Goal: Information Seeking & Learning: Check status

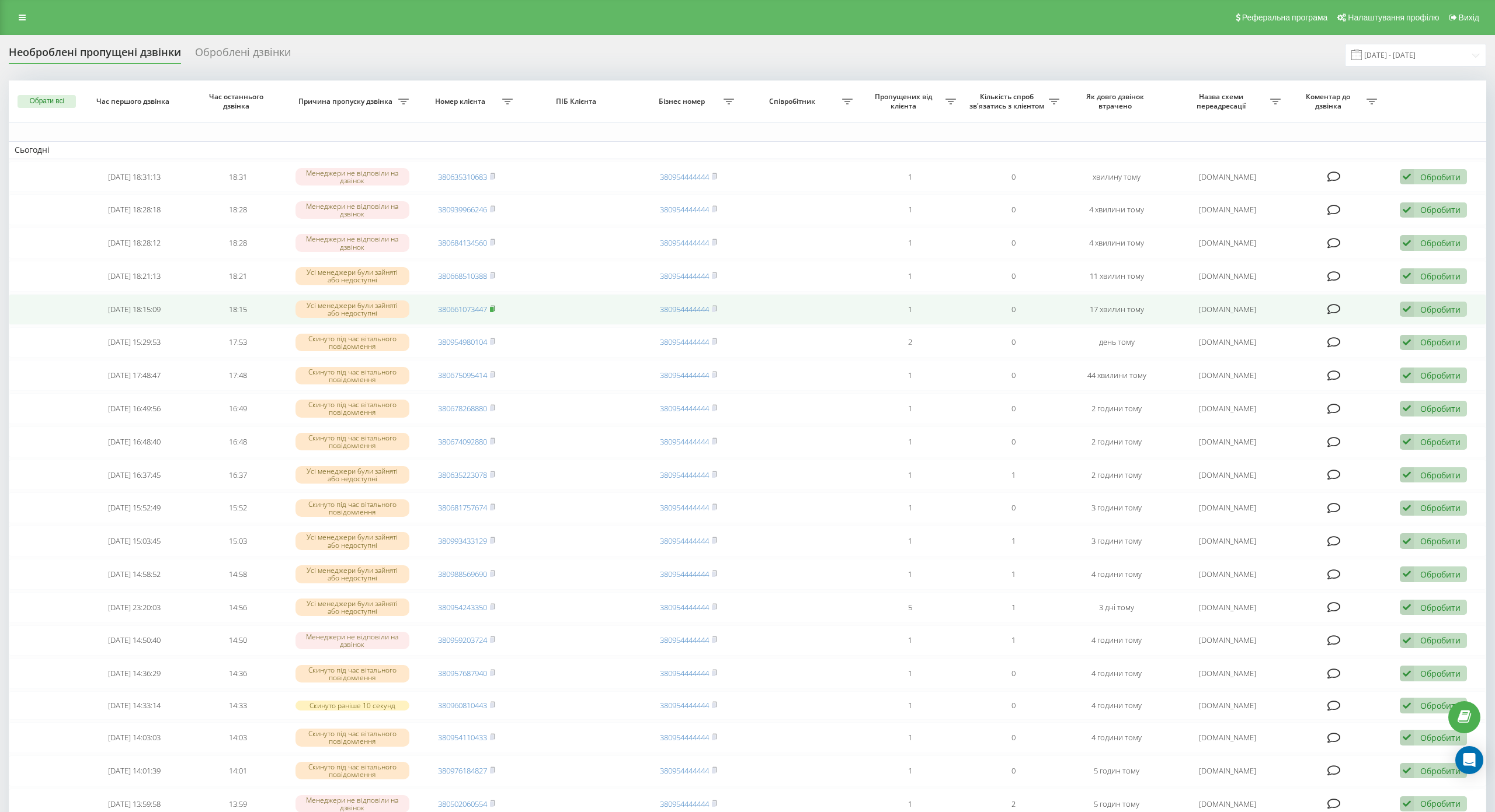
click at [493, 309] on rect at bounding box center [492, 310] width 4 height 5
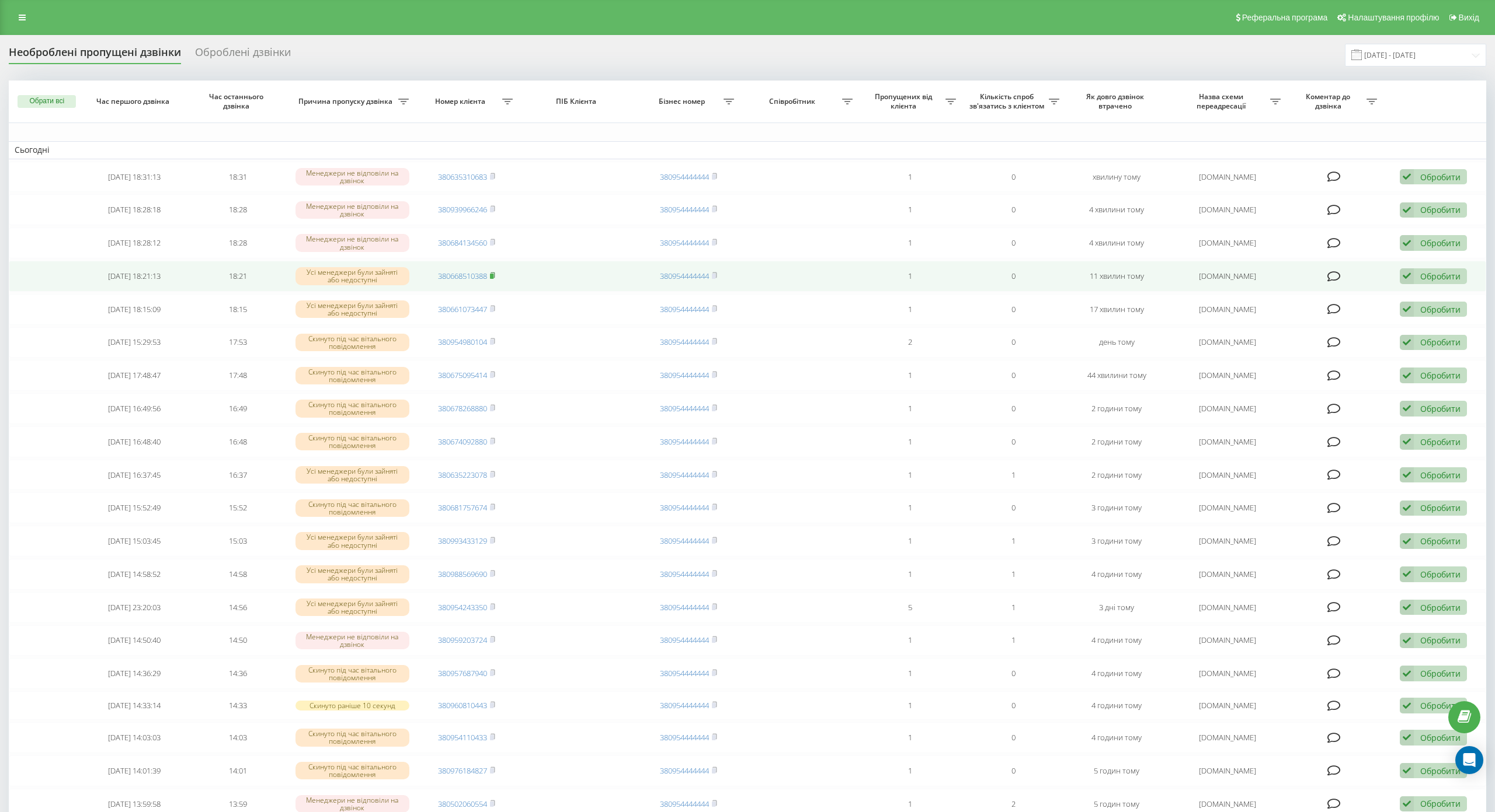
click at [493, 278] on rect at bounding box center [492, 277] width 4 height 5
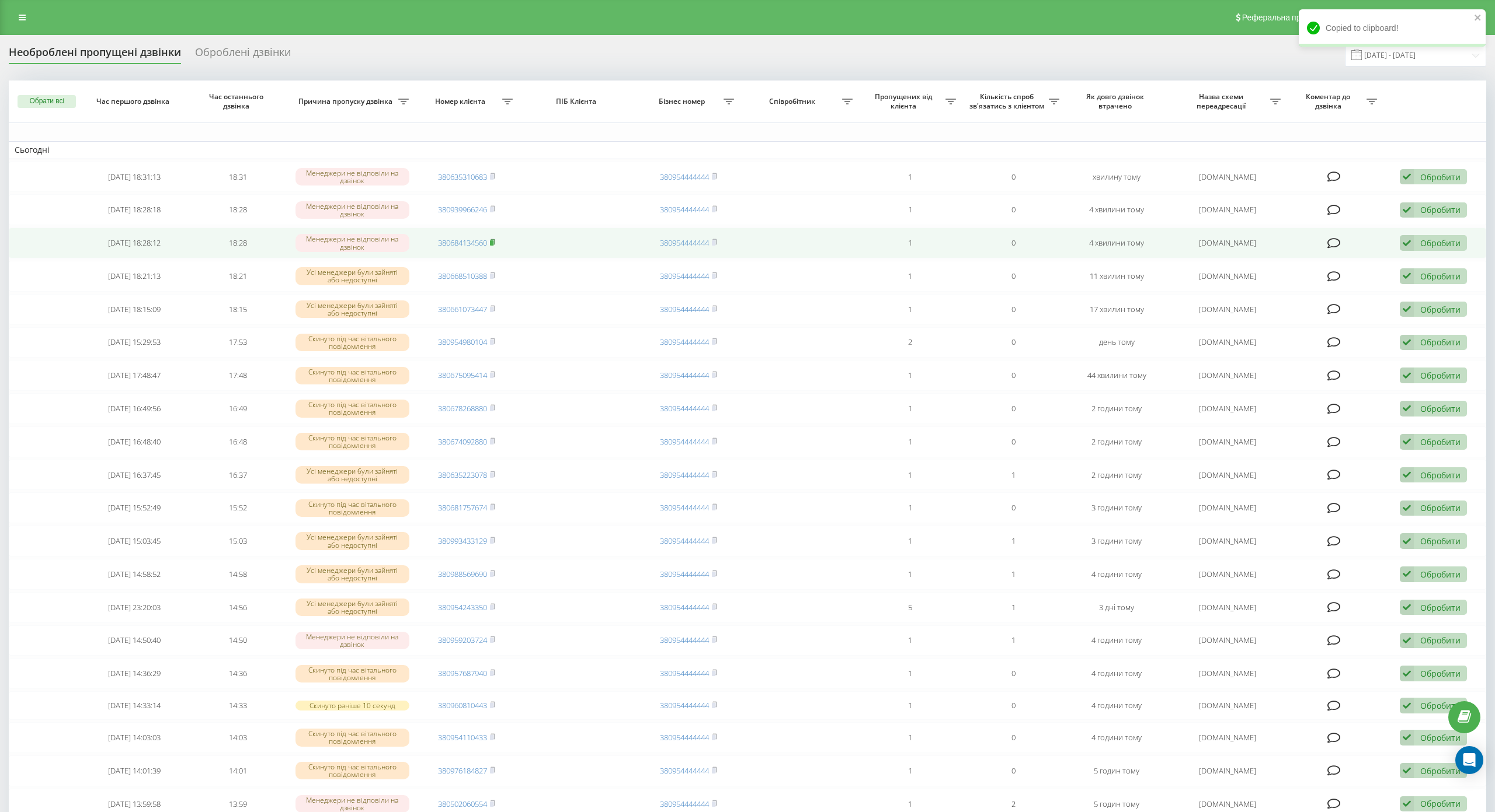
click at [490, 243] on rect at bounding box center [492, 244] width 4 height 5
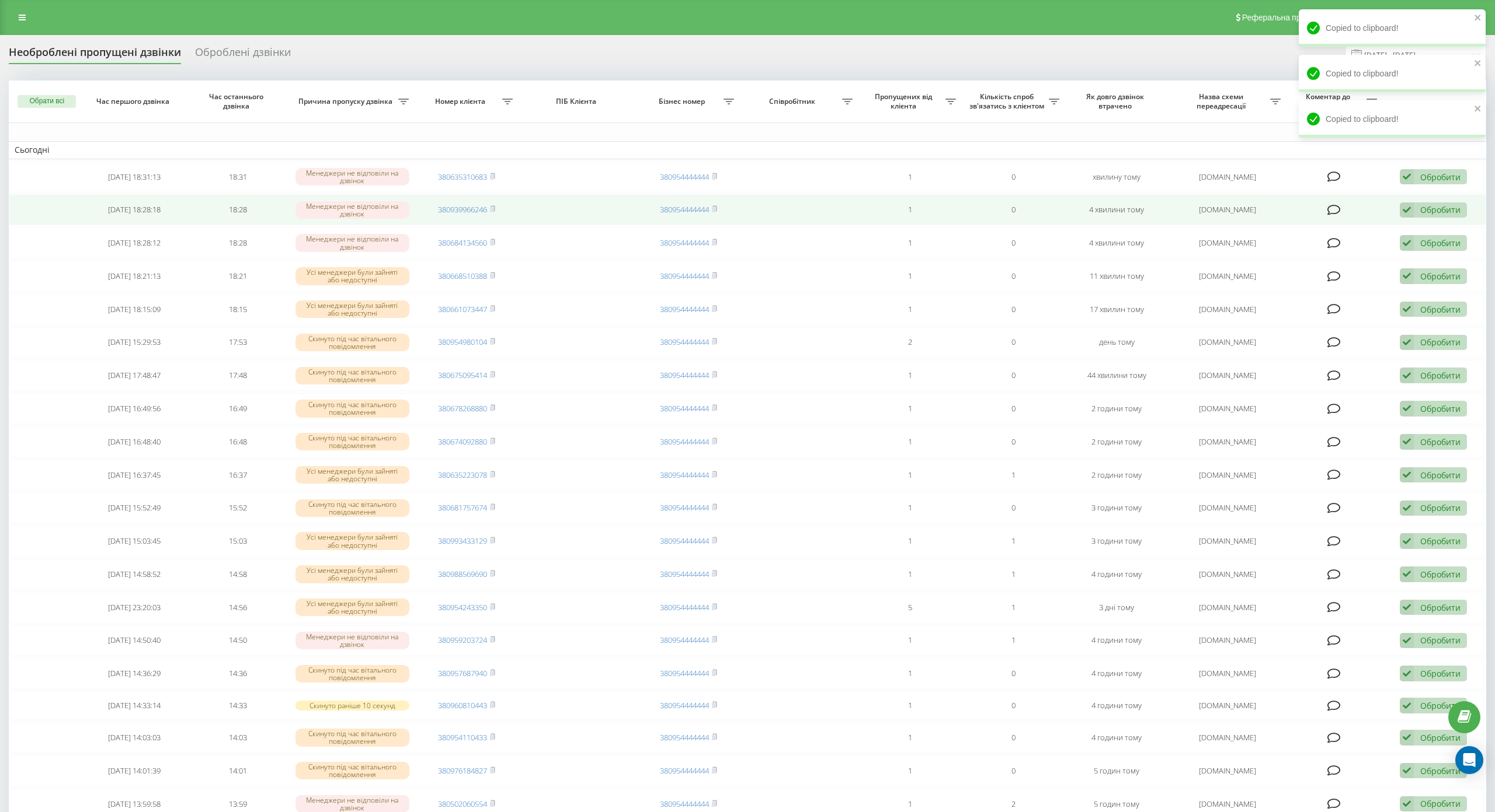
click at [488, 210] on span "380939966246" at bounding box center [467, 209] width 57 height 11
click at [494, 208] on icon at bounding box center [493, 209] width 5 height 7
click at [494, 208] on icon at bounding box center [493, 209] width 4 height 5
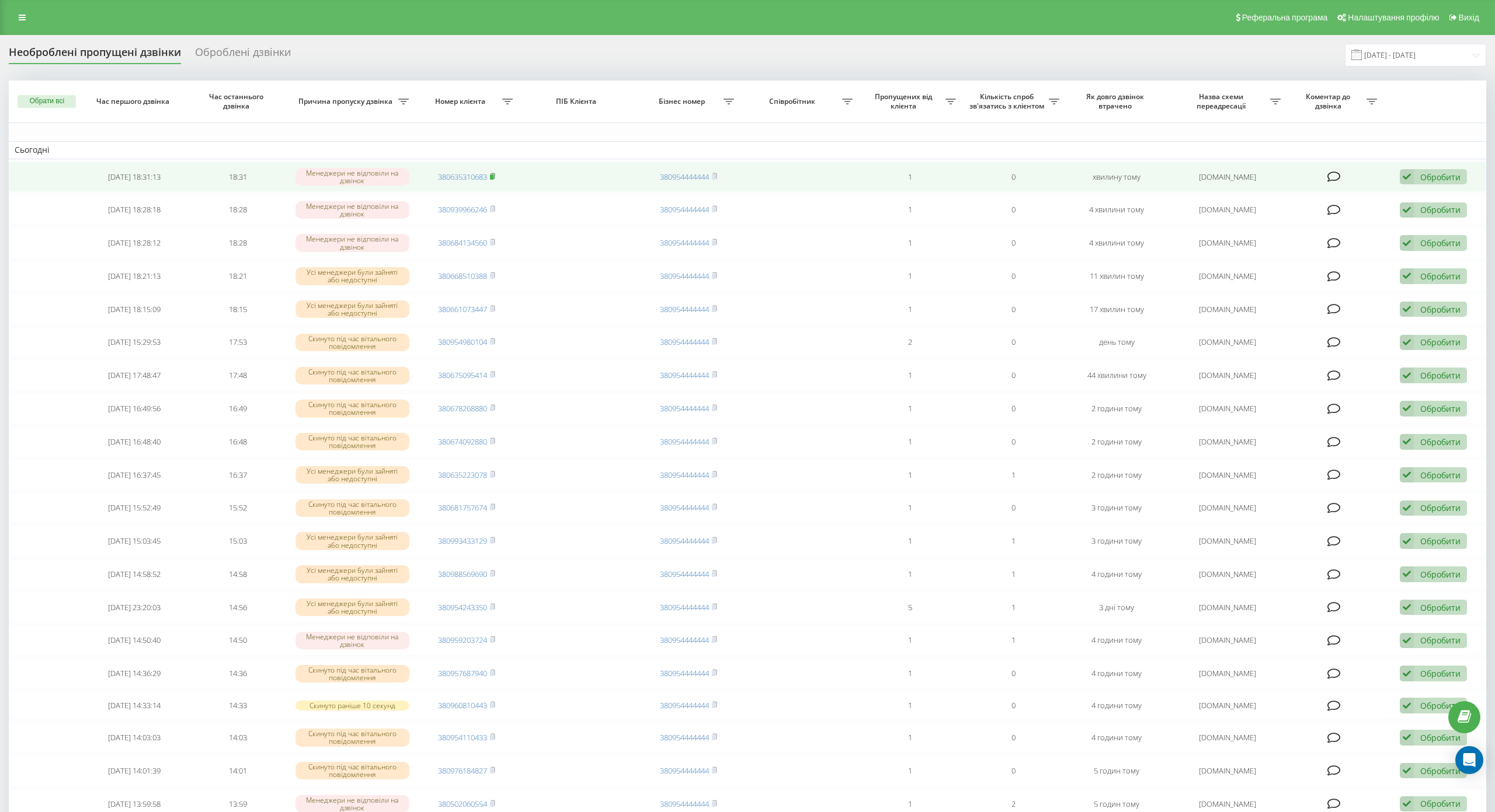
click at [490, 180] on span at bounding box center [493, 177] width 5 height 11
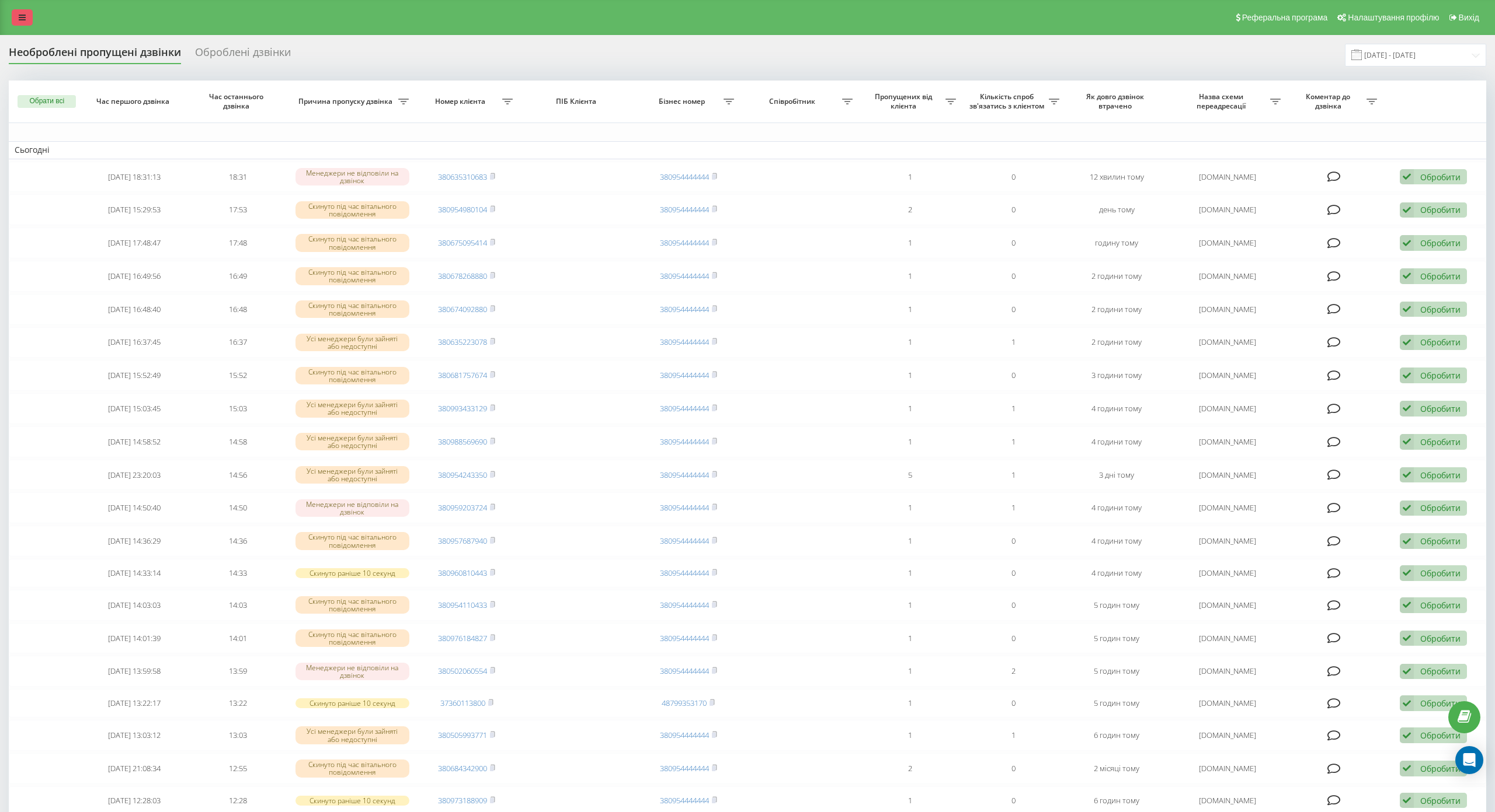
click at [21, 19] on icon at bounding box center [22, 17] width 7 height 8
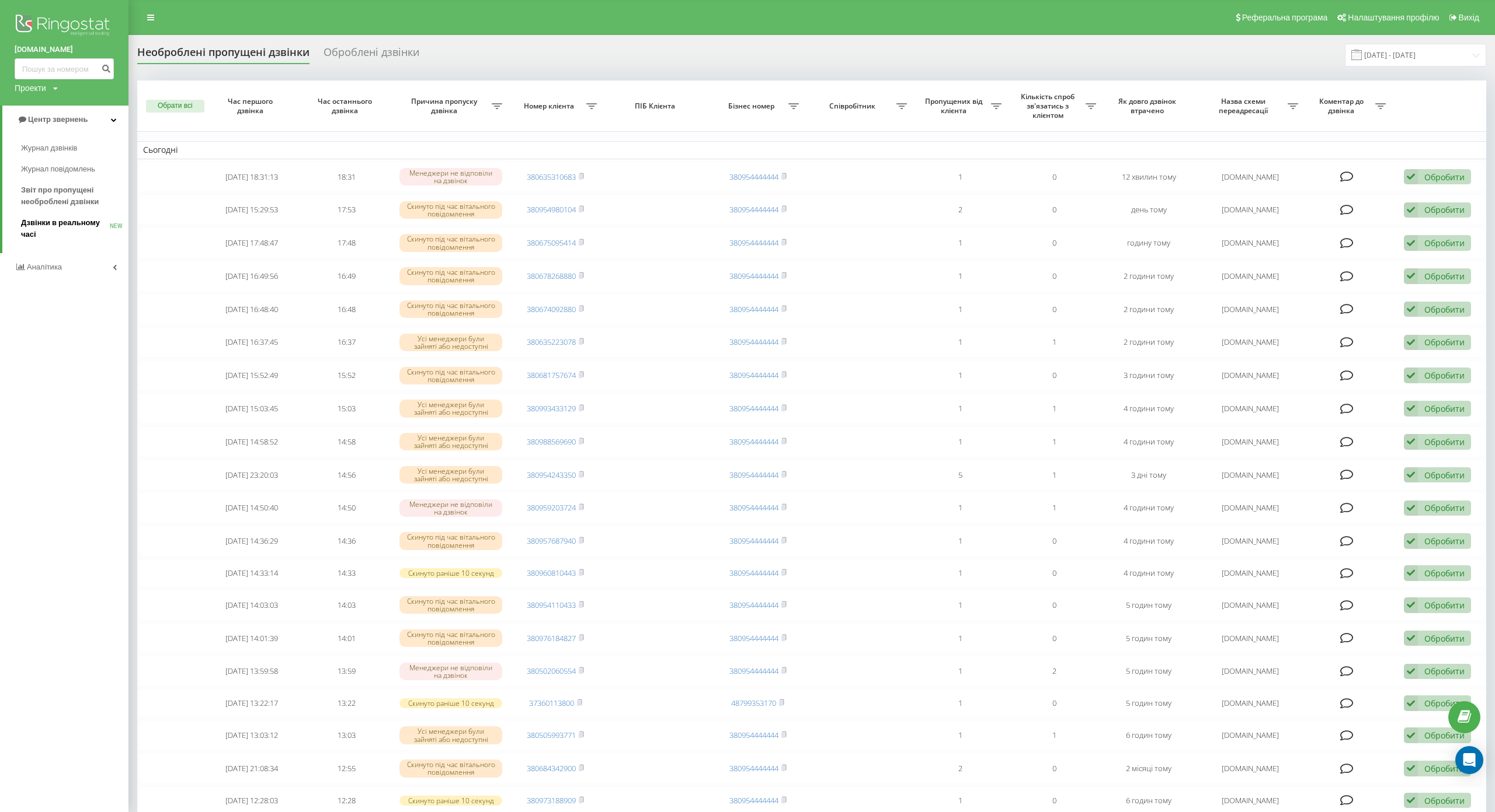
click at [85, 227] on span "Дзвінки в реальному часі" at bounding box center [64, 228] width 89 height 23
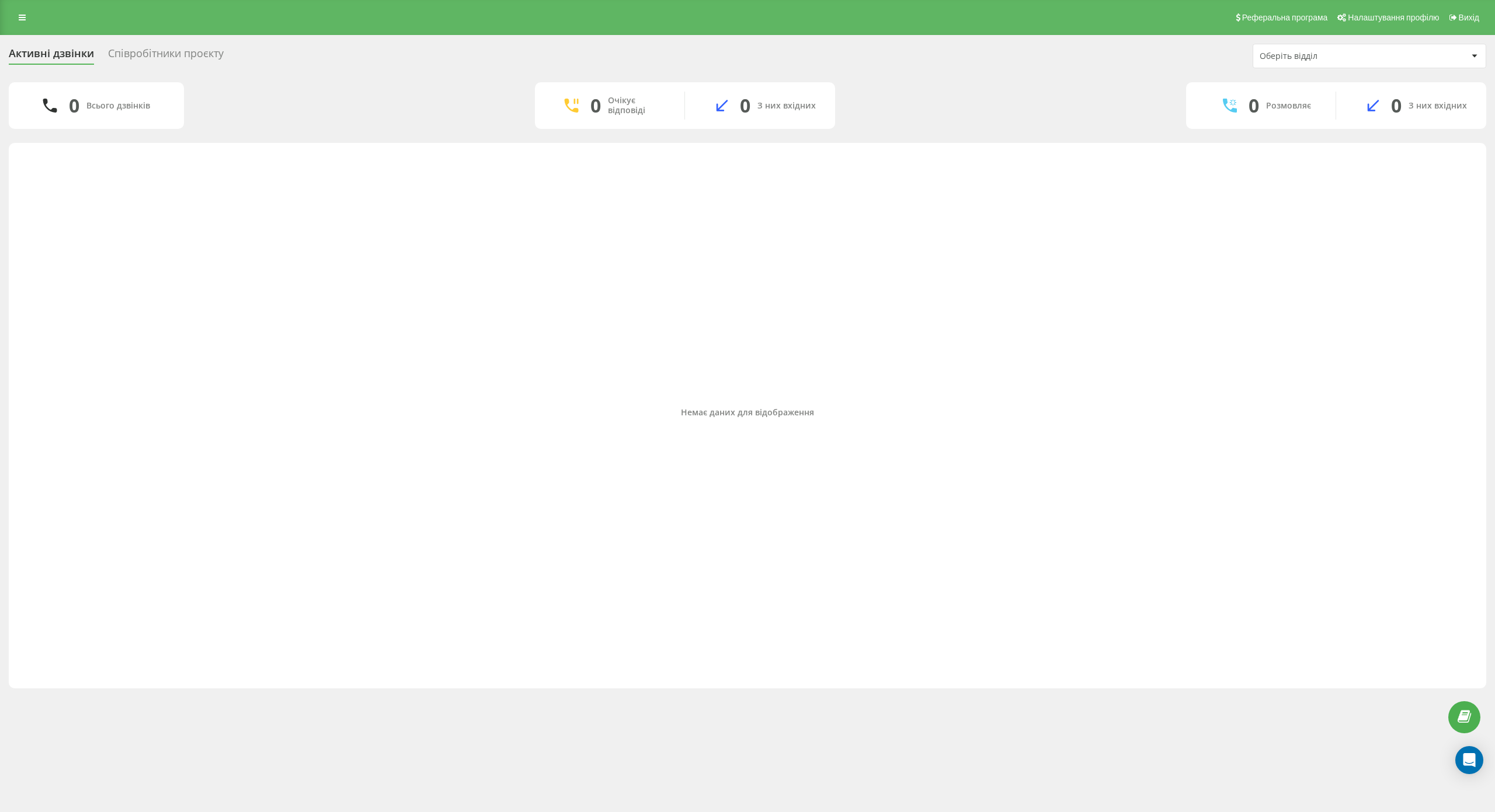
click at [171, 61] on div "Співробітники проєкту" at bounding box center [166, 56] width 116 height 18
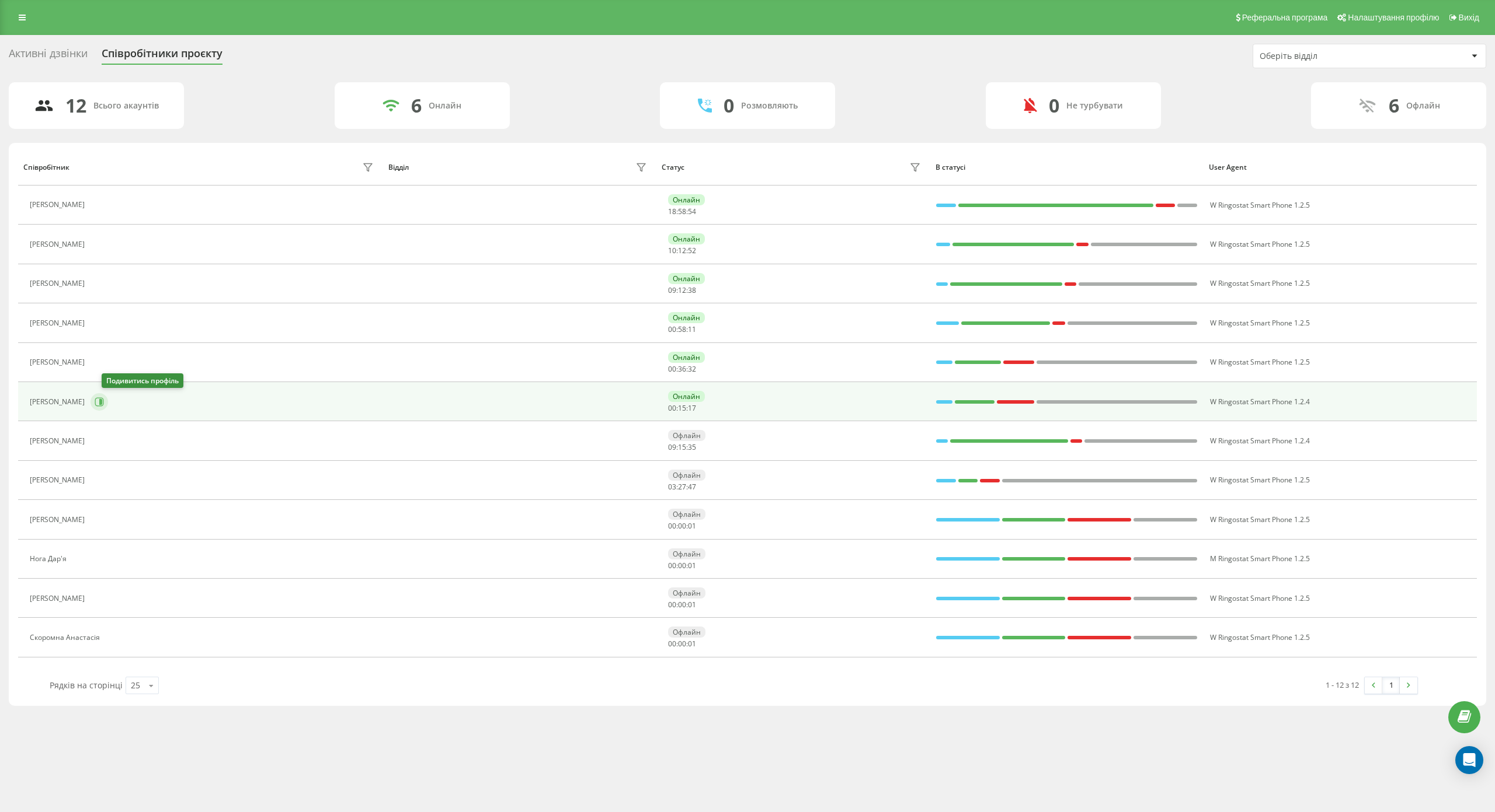
click at [104, 400] on icon at bounding box center [99, 402] width 9 height 9
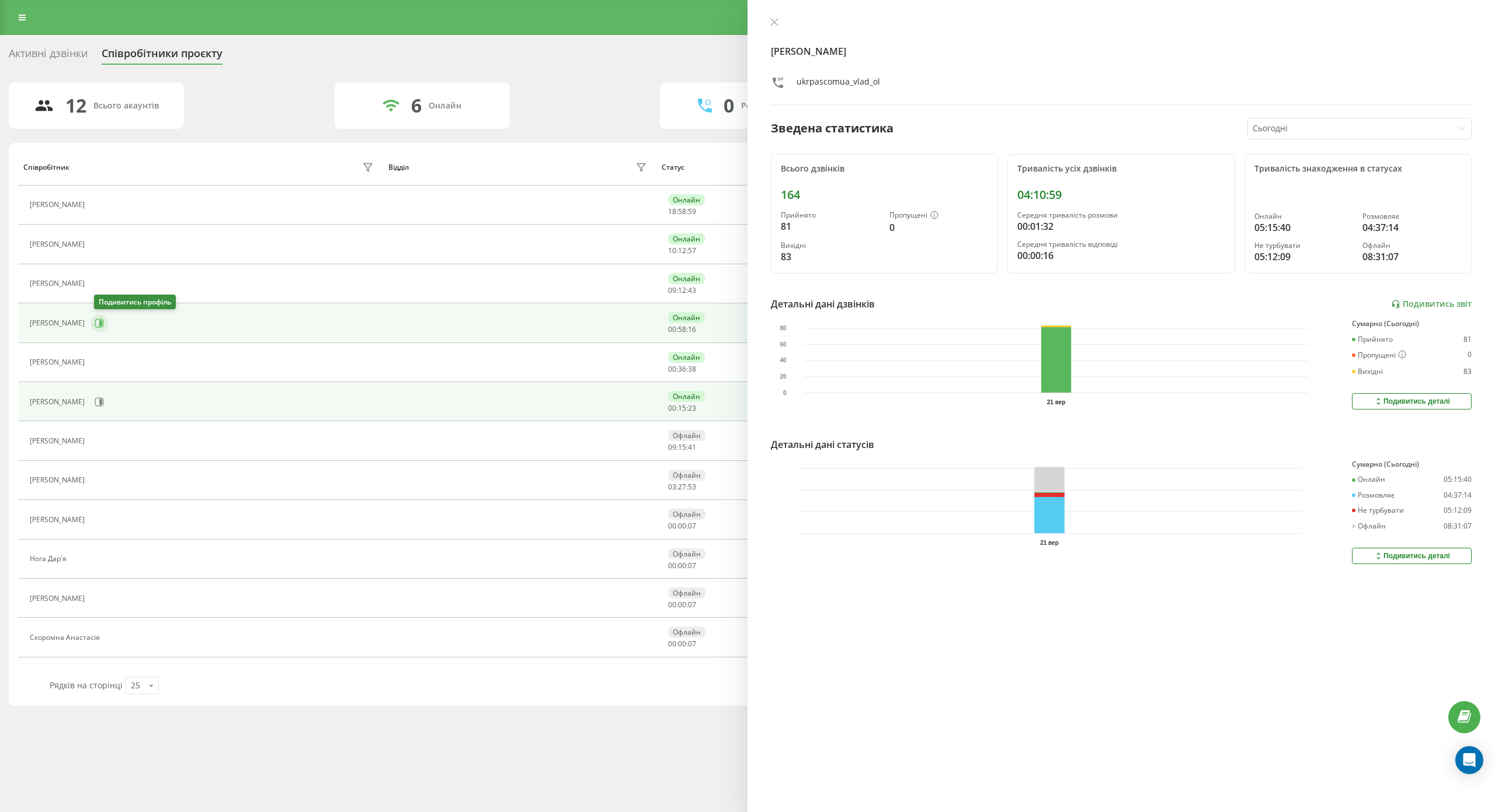
click at [98, 324] on icon at bounding box center [99, 323] width 9 height 9
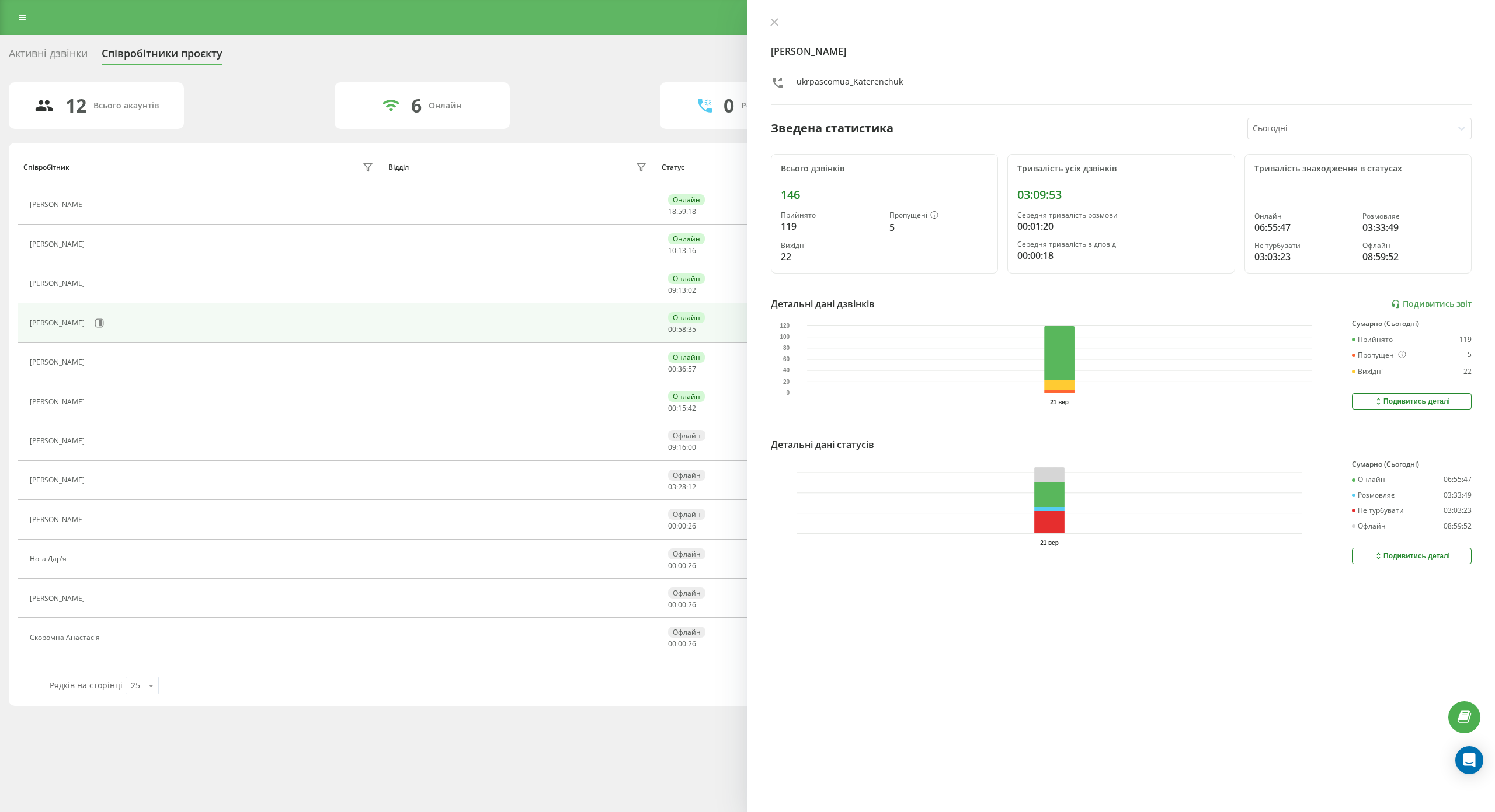
click at [781, 21] on button at bounding box center [774, 23] width 15 height 11
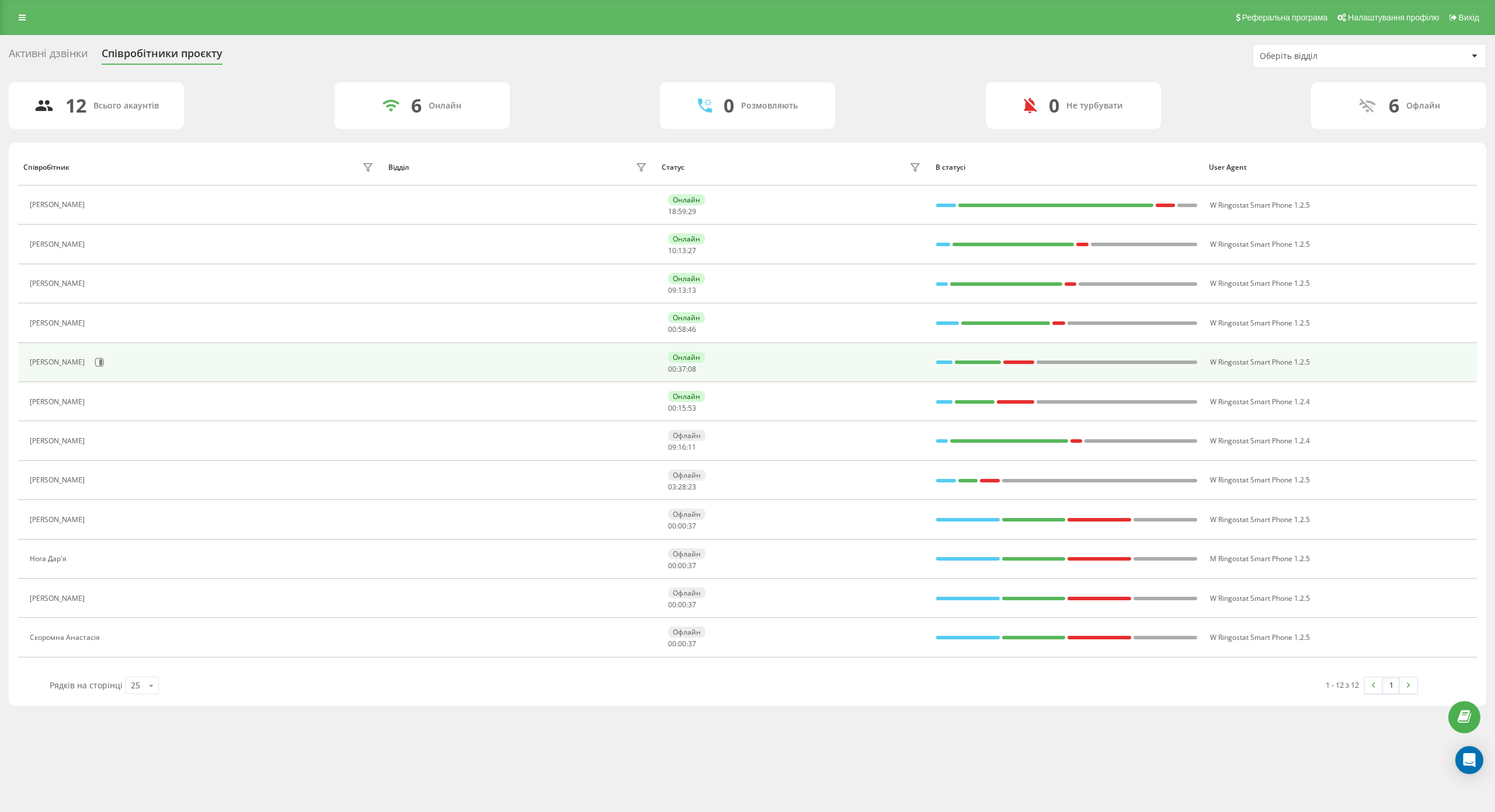
click at [104, 372] on div "[PERSON_NAME]" at bounding box center [202, 363] width 347 height 20
click at [101, 363] on icon at bounding box center [99, 363] width 9 height 9
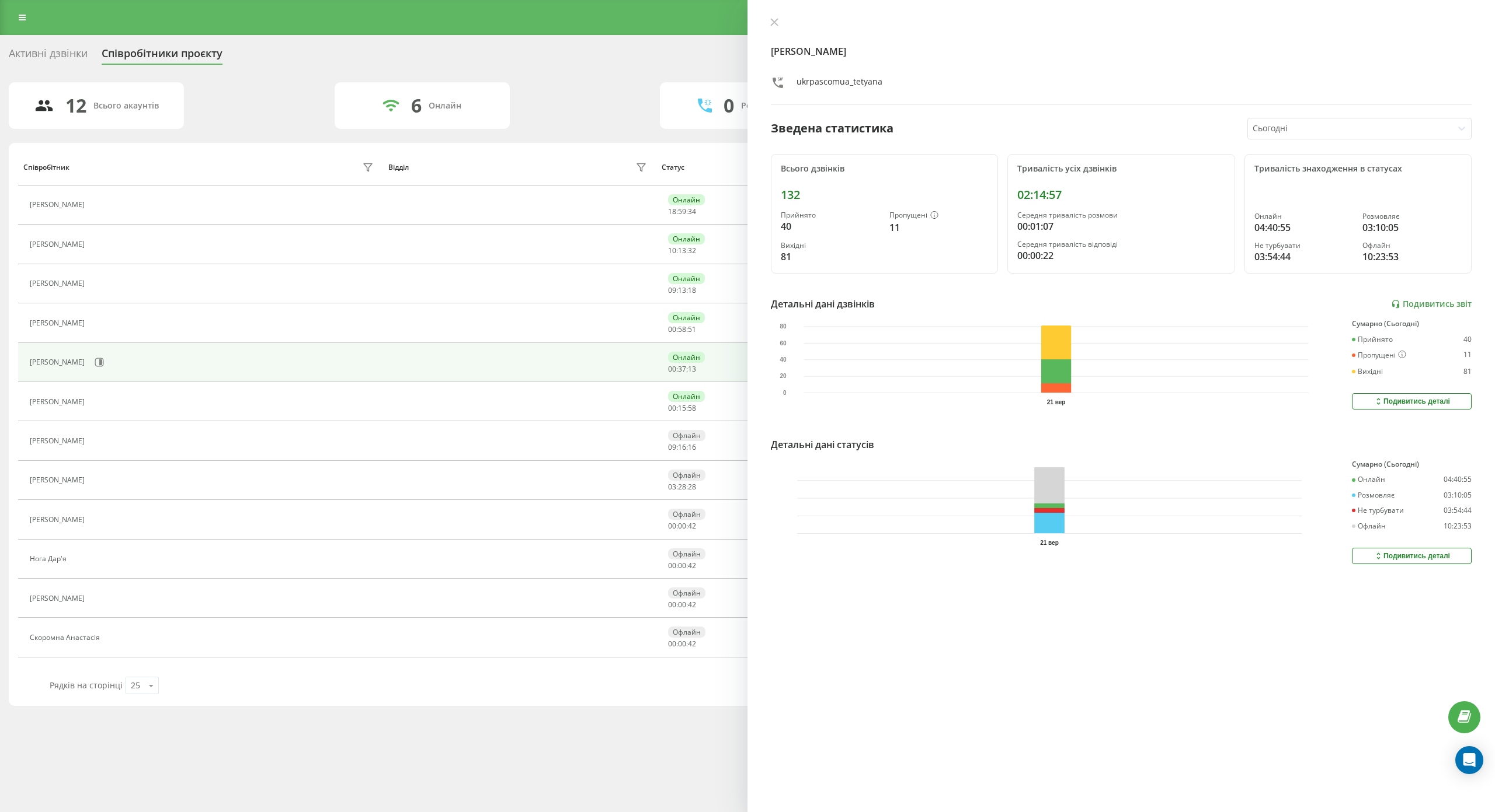
click at [576, 59] on div "Активні дзвінки Співробітники проєкту Оберіть відділ" at bounding box center [747, 56] width 1477 height 24
click at [576, 64] on div "Активні дзвінки Співробітники проєкту Оберіть відділ" at bounding box center [747, 56] width 1477 height 24
click at [778, 20] on button at bounding box center [774, 23] width 15 height 11
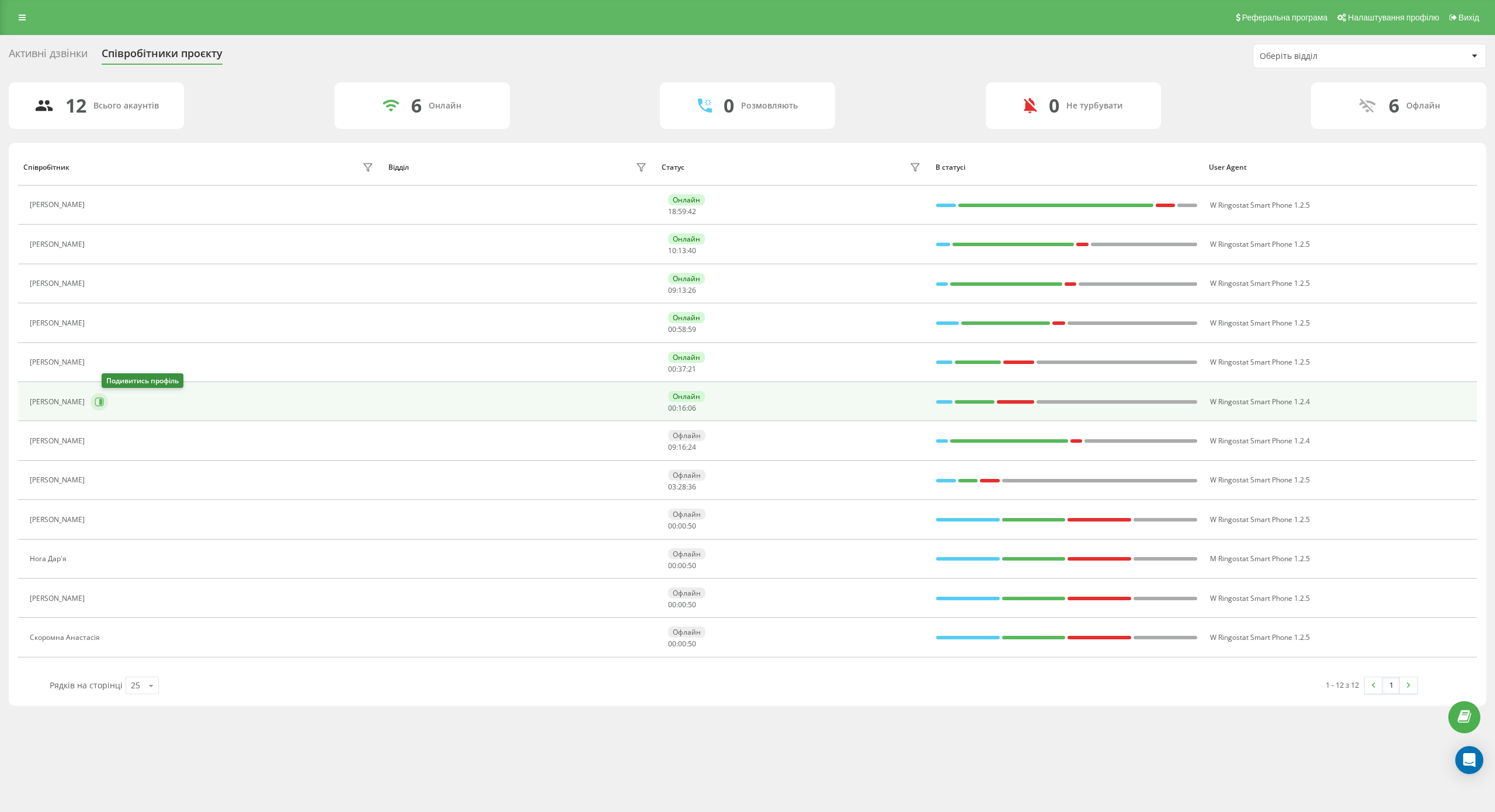
click at [104, 403] on icon at bounding box center [99, 402] width 9 height 9
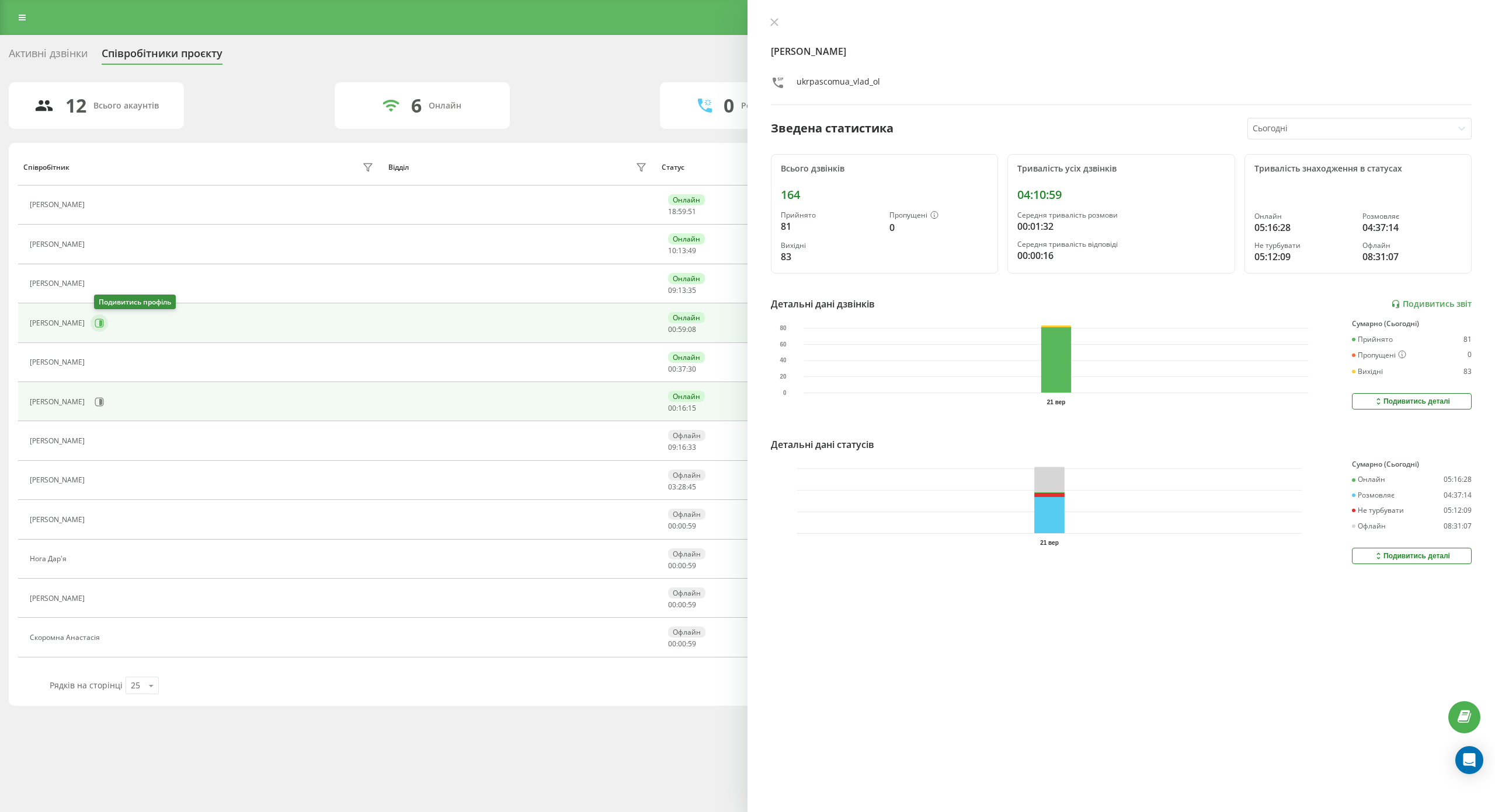
click at [99, 325] on icon at bounding box center [99, 323] width 9 height 9
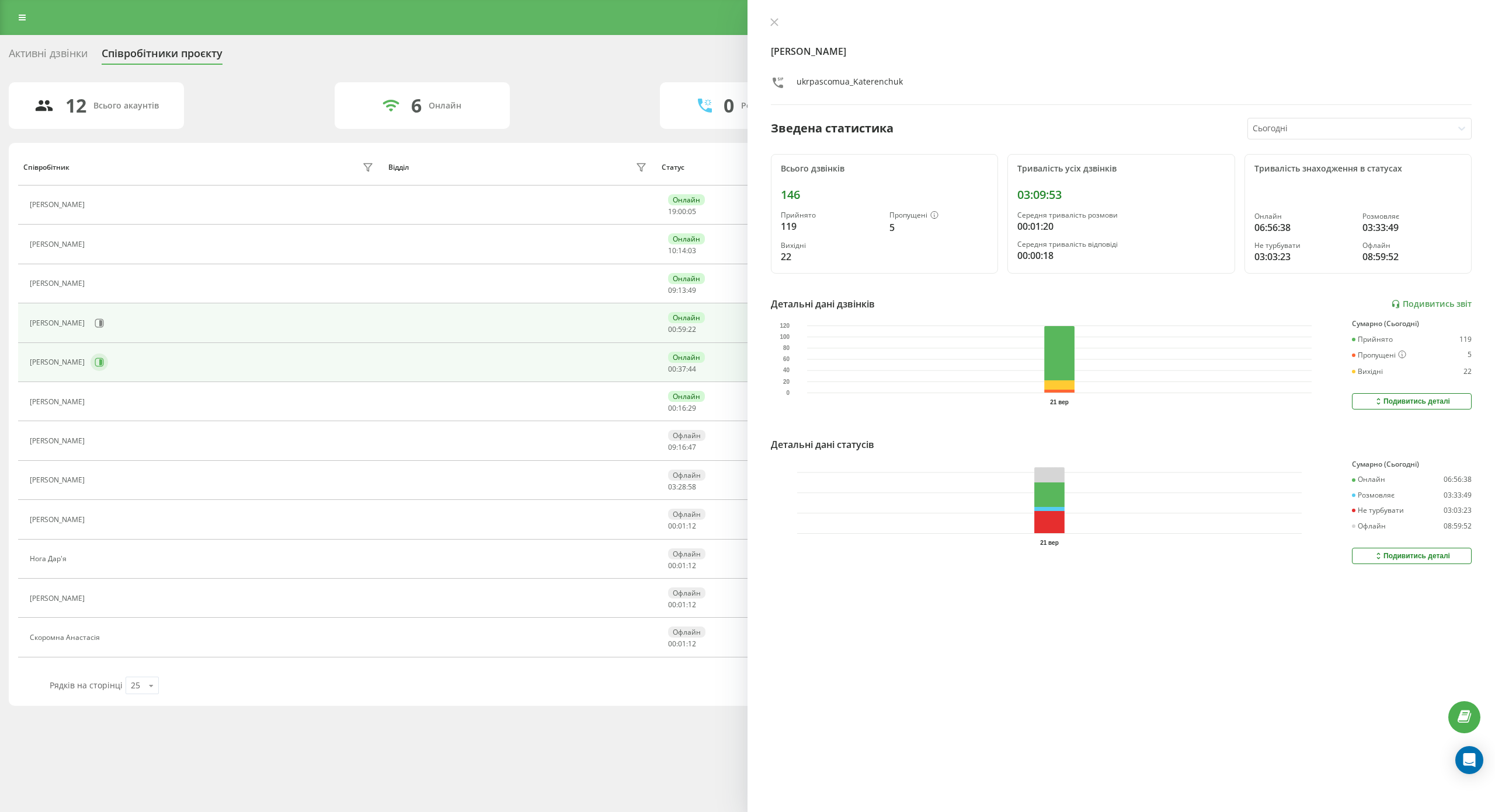
click at [102, 366] on icon at bounding box center [99, 363] width 9 height 9
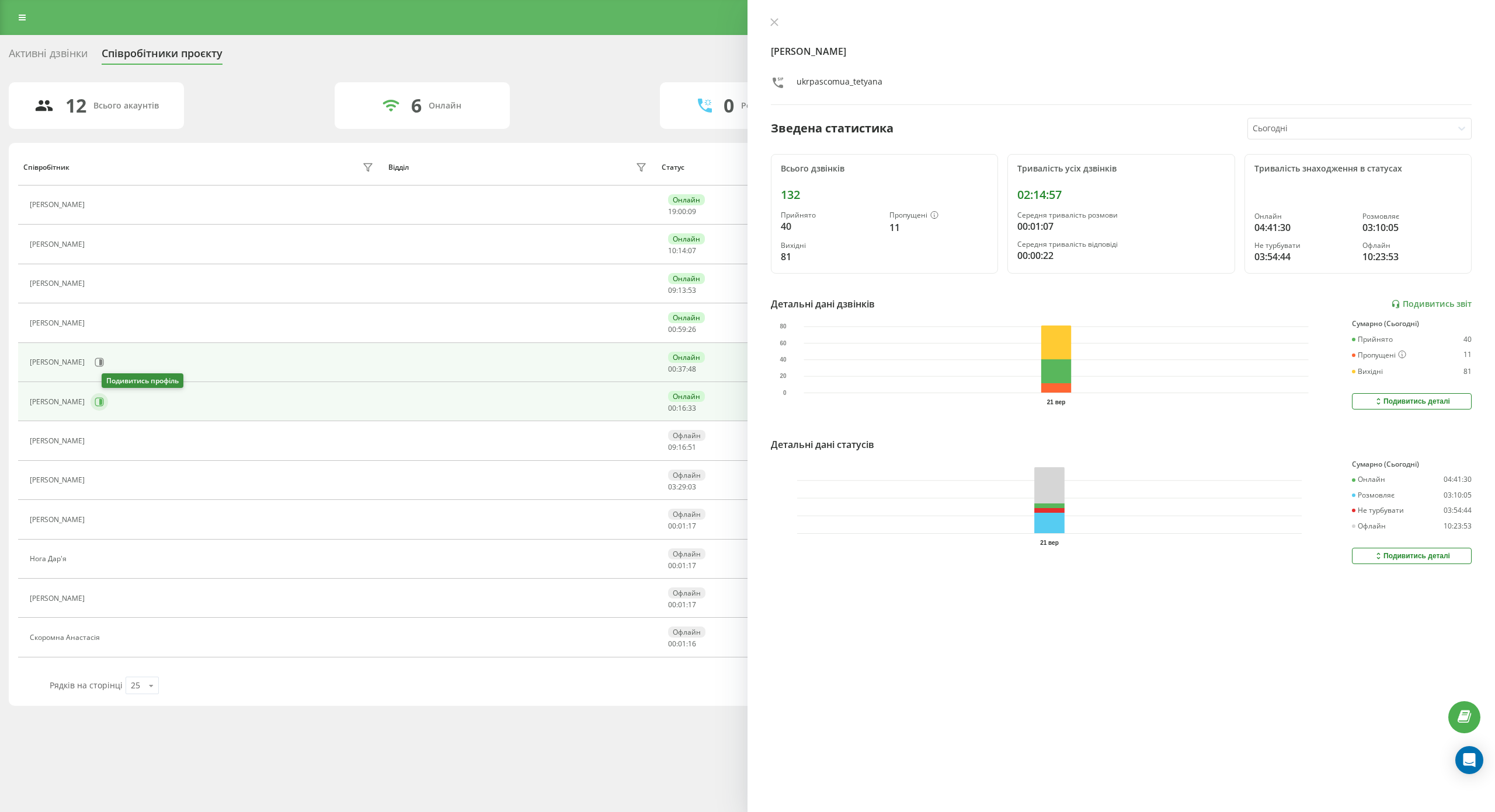
click at [104, 403] on icon at bounding box center [99, 402] width 9 height 9
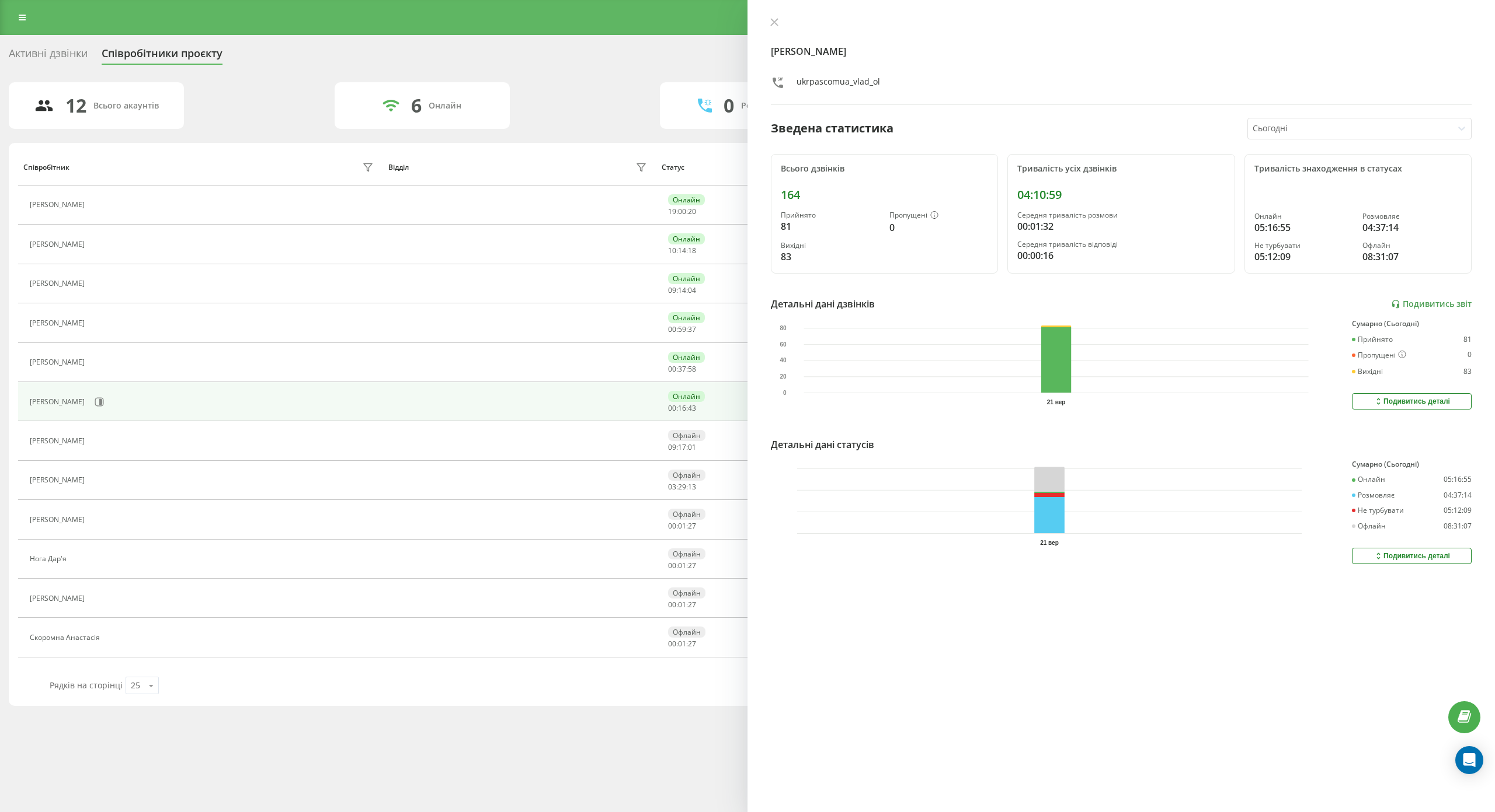
click at [43, 52] on div "Активні дзвінки" at bounding box center [48, 56] width 79 height 18
